Goal: Check status: Check status

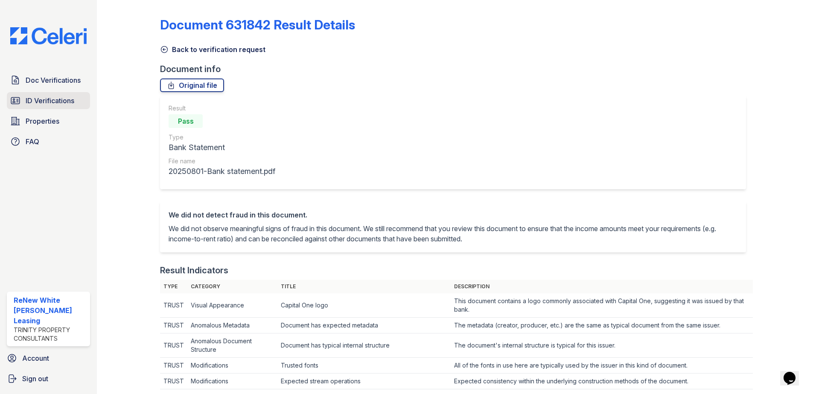
click at [55, 98] on span "ID Verifications" at bounding box center [50, 101] width 49 height 10
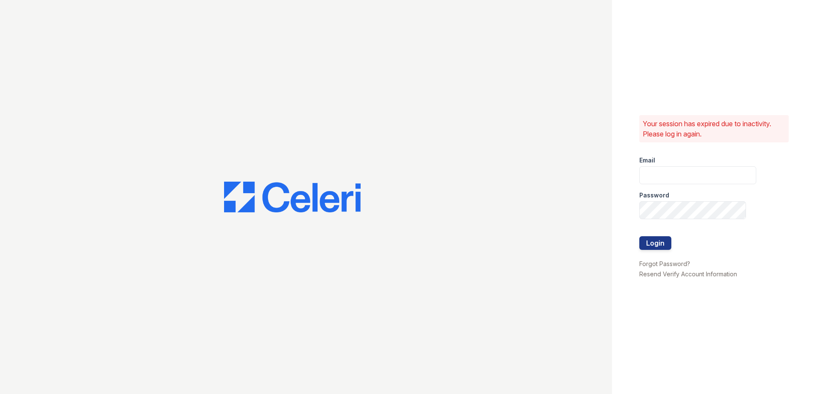
type input "renewwhitemarsh@trinity-pm.com"
click at [660, 246] on button "Login" at bounding box center [655, 243] width 32 height 14
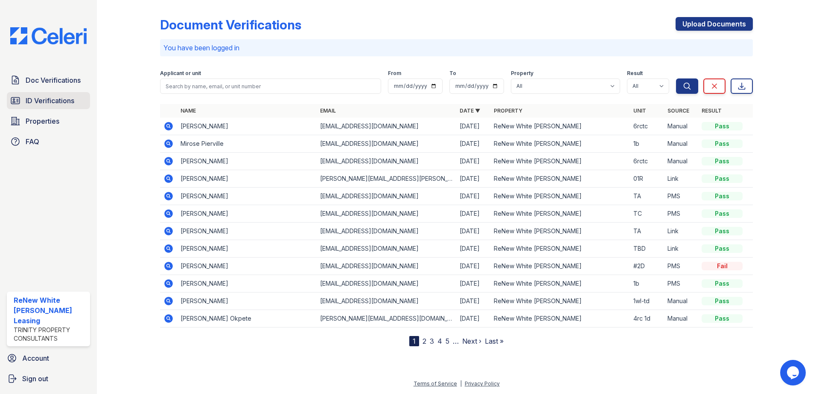
click at [57, 104] on span "ID Verifications" at bounding box center [50, 101] width 49 height 10
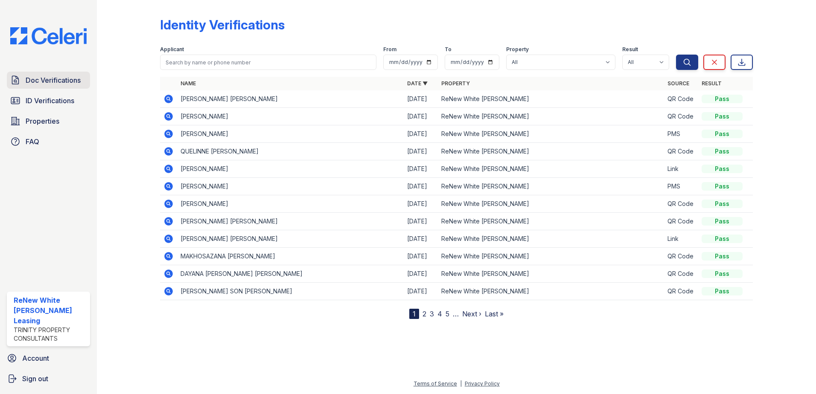
click at [53, 87] on link "Doc Verifications" at bounding box center [48, 80] width 83 height 17
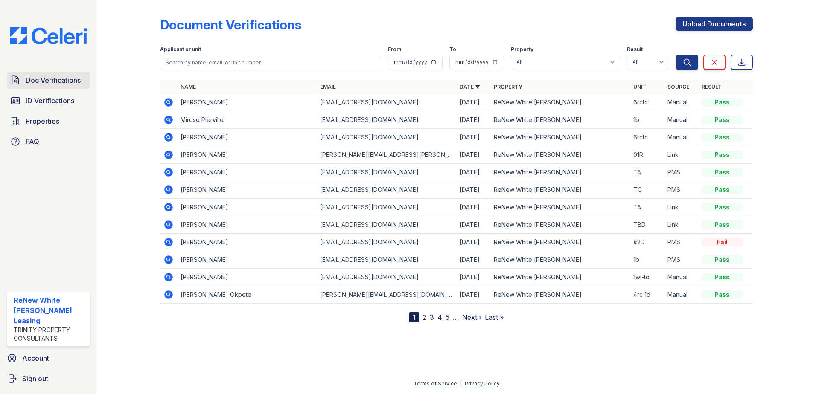
click at [39, 82] on span "Doc Verifications" at bounding box center [53, 80] width 55 height 10
click at [55, 104] on span "ID Verifications" at bounding box center [50, 101] width 49 height 10
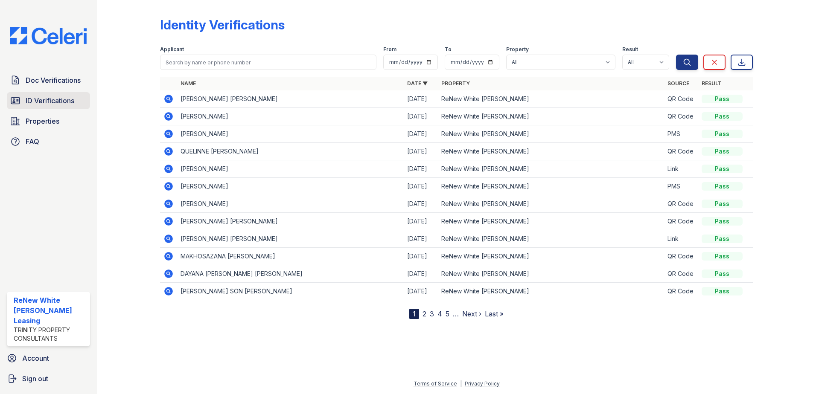
click at [49, 100] on span "ID Verifications" at bounding box center [50, 101] width 49 height 10
click at [59, 80] on span "Doc Verifications" at bounding box center [53, 80] width 55 height 10
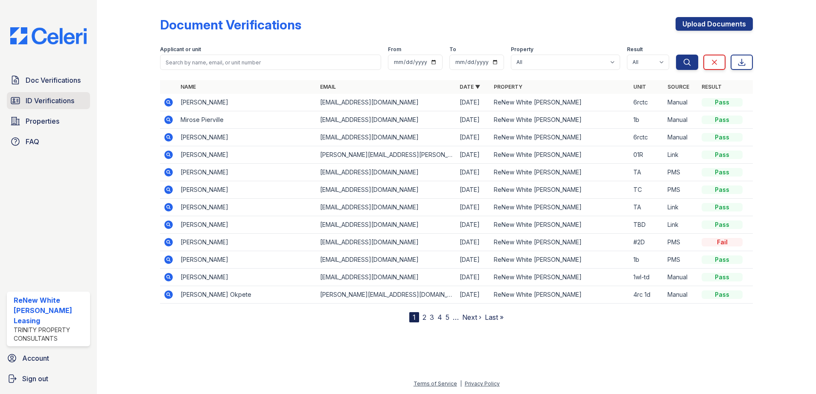
click at [63, 100] on span "ID Verifications" at bounding box center [50, 101] width 49 height 10
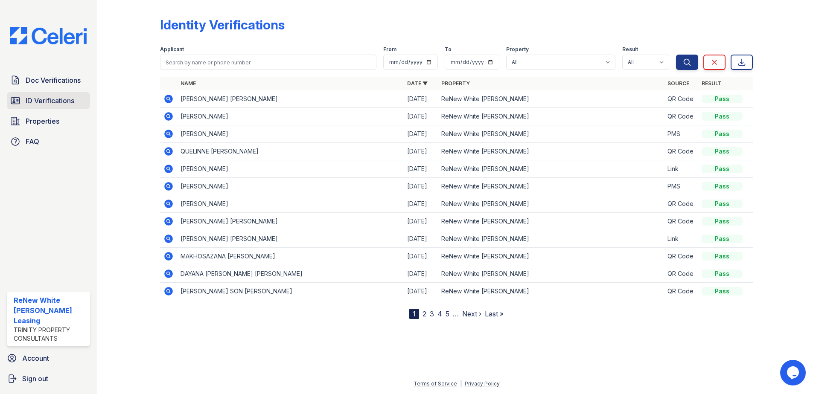
click at [39, 106] on link "ID Verifications" at bounding box center [48, 100] width 83 height 17
click at [41, 109] on link "ID Verifications" at bounding box center [48, 100] width 83 height 17
click at [37, 84] on span "Doc Verifications" at bounding box center [53, 80] width 55 height 10
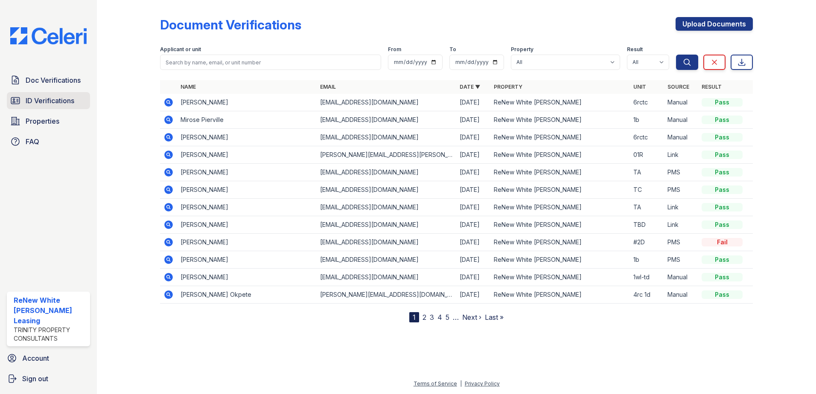
click at [56, 106] on link "ID Verifications" at bounding box center [48, 100] width 83 height 17
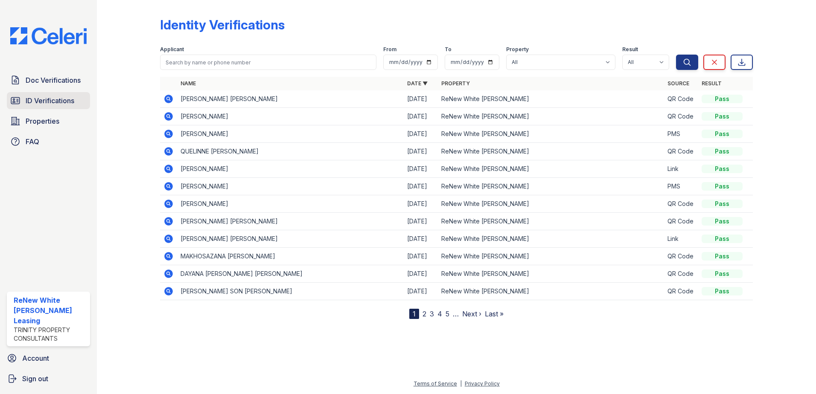
click at [62, 106] on link "ID Verifications" at bounding box center [48, 100] width 83 height 17
click at [59, 108] on link "ID Verifications" at bounding box center [48, 100] width 83 height 17
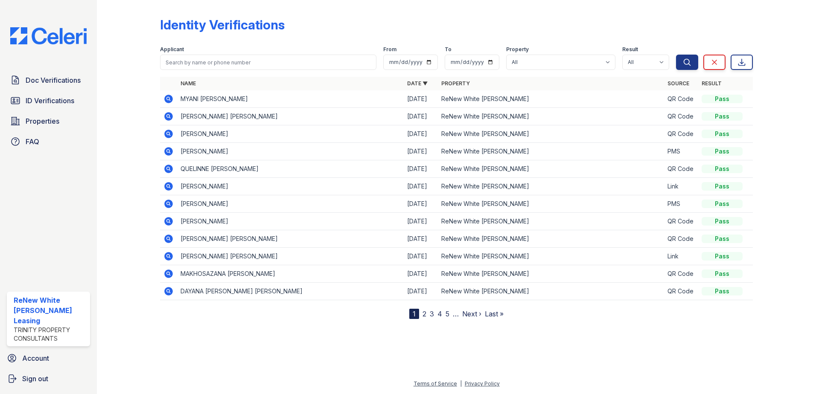
click at [167, 98] on icon at bounding box center [168, 99] width 10 height 10
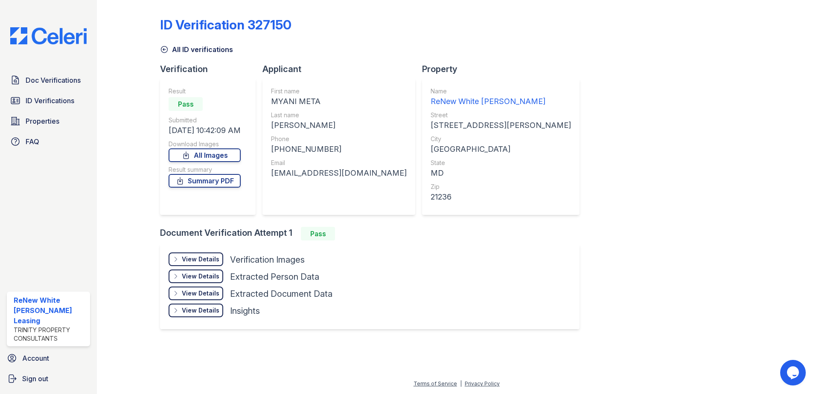
click at [204, 267] on div "View Details Details Hide Details Details Verification Images" at bounding box center [251, 261] width 164 height 17
click at [204, 260] on div "View Details" at bounding box center [201, 259] width 38 height 9
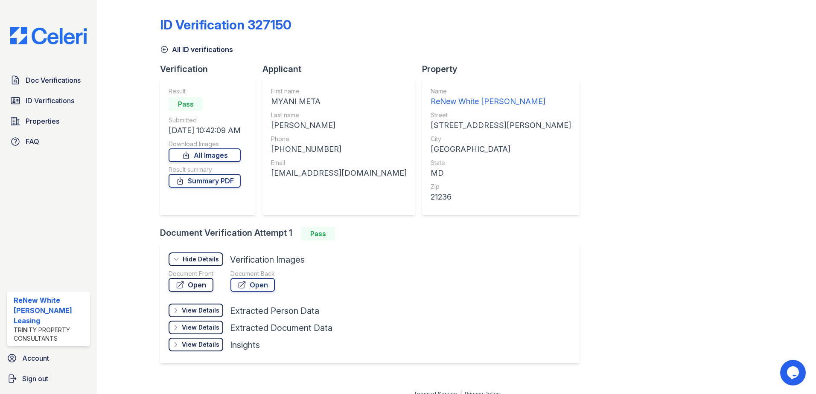
click at [209, 288] on link "Open" at bounding box center [191, 285] width 45 height 14
